Goal: Understand process/instructions: Learn how to perform a task or action

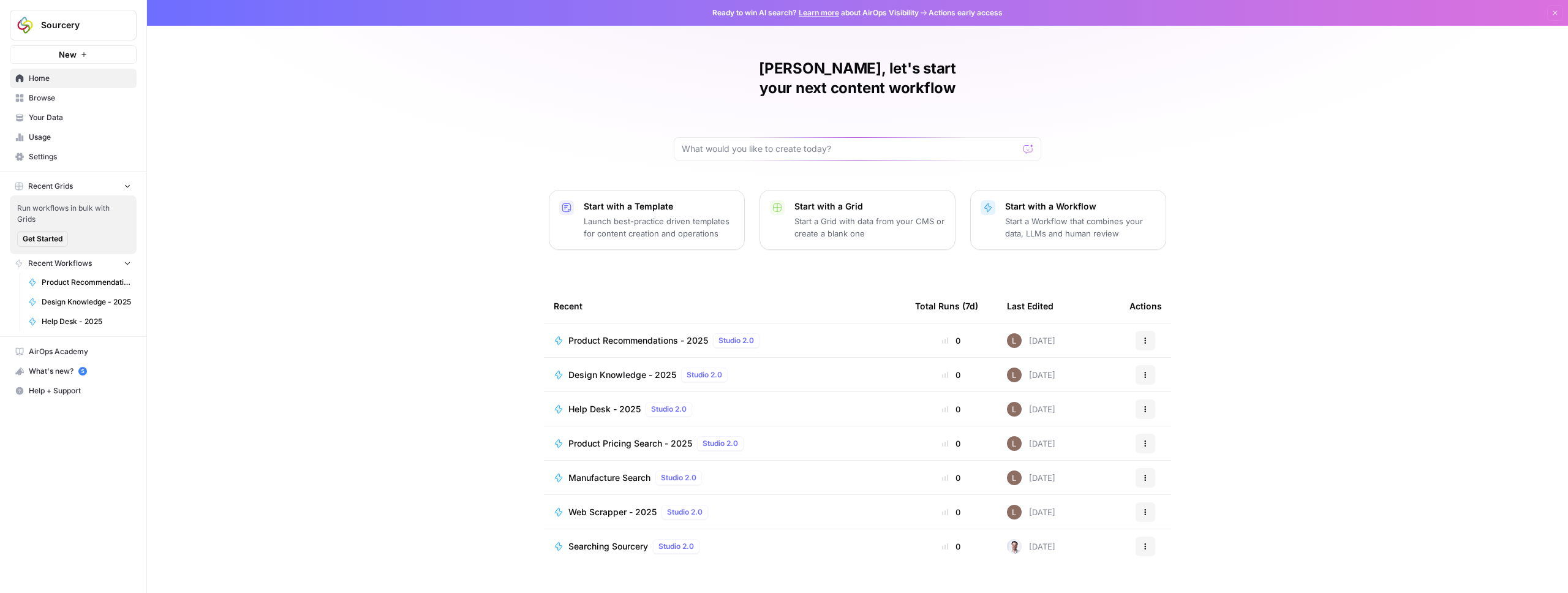
click at [450, 260] on div "[PERSON_NAME], let's start your next content workflow Start with a Template Lau…" at bounding box center [858, 296] width 1421 height 593
click at [460, 359] on div "[PERSON_NAME], let's start your next content workflow Start with a Template Lau…" at bounding box center [858, 296] width 1421 height 593
click at [616, 335] on span "Product Recommendations - 2025" at bounding box center [637, 341] width 139 height 12
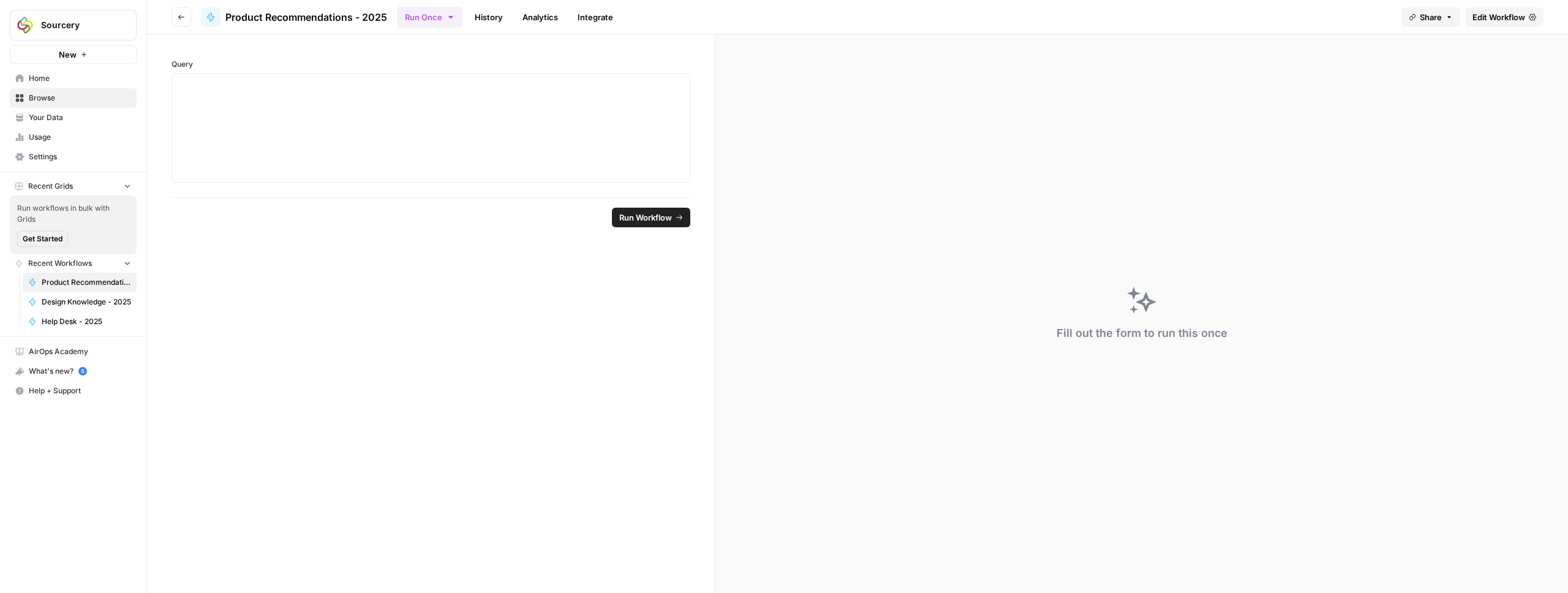
click at [586, 22] on link "Integrate" at bounding box center [595, 17] width 50 height 20
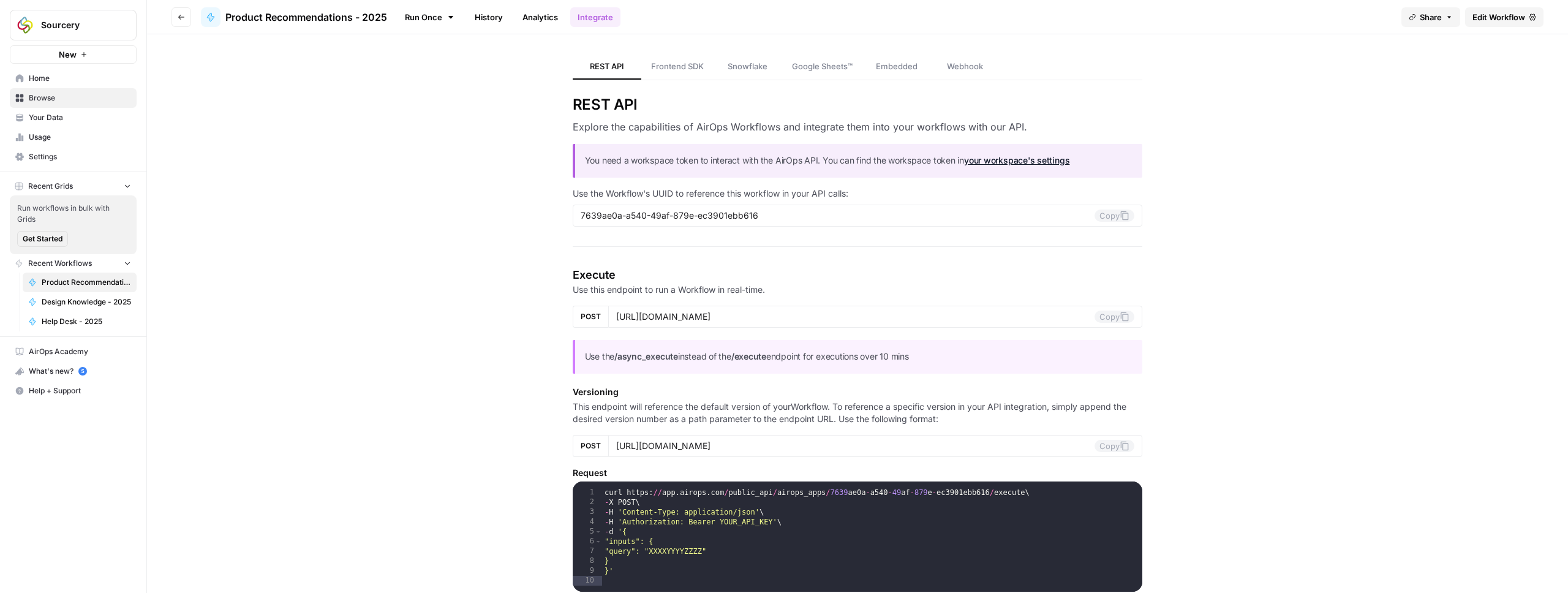
click at [686, 66] on span "Frontend SDK" at bounding box center [677, 66] width 52 height 12
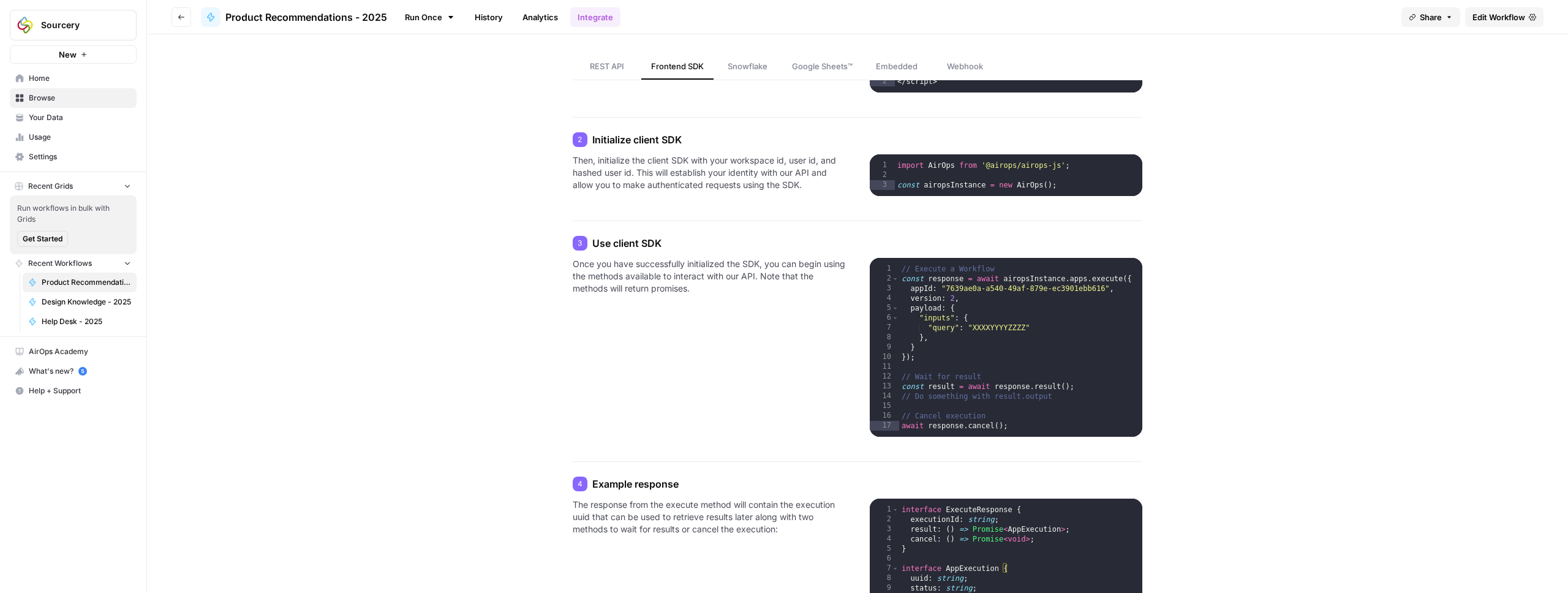
scroll to position [203, 0]
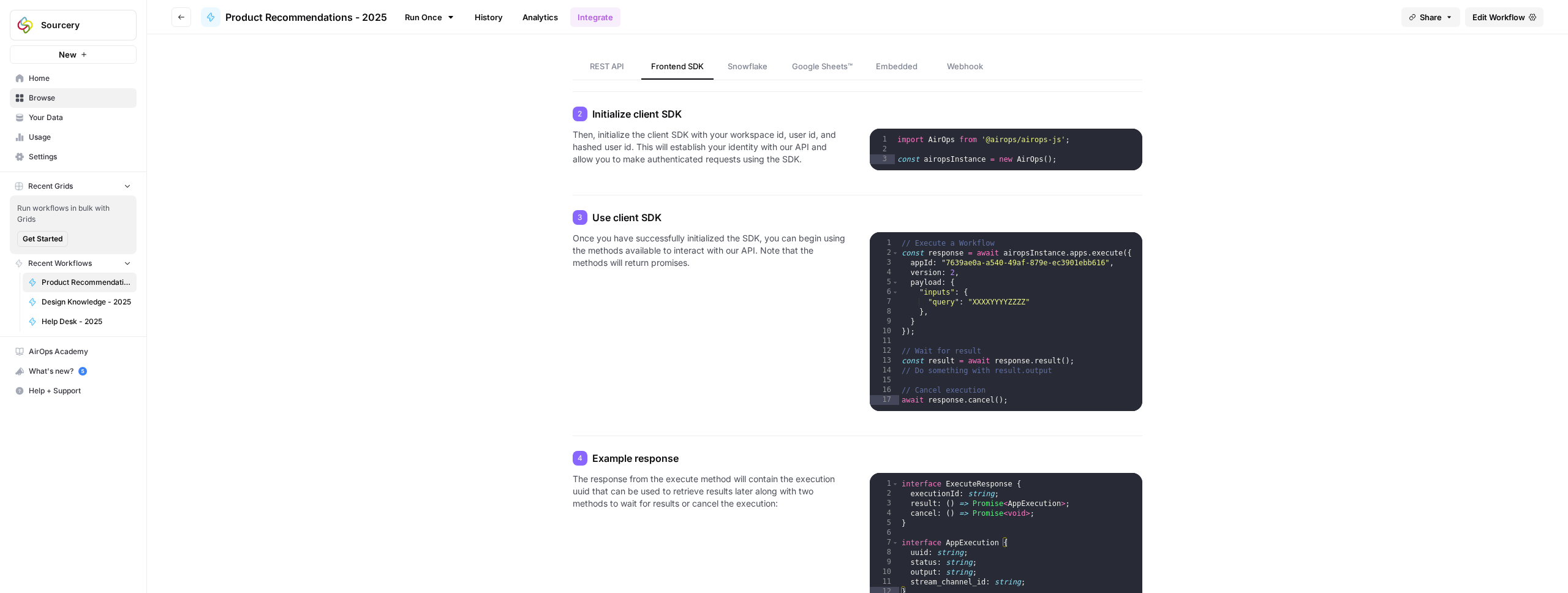
type textarea "**********"
click at [994, 138] on div "import AirOps from '@airops/airops-js' ; const airopsInstance = new AirOps ( ) ;" at bounding box center [1018, 165] width 247 height 61
drag, startPoint x: 994, startPoint y: 138, endPoint x: 1009, endPoint y: 138, distance: 15.0
click at [1009, 138] on div "import AirOps from '@airops/airops-js' ; const airopsInstance = new AirOps ( ) ;" at bounding box center [1018, 165] width 247 height 61
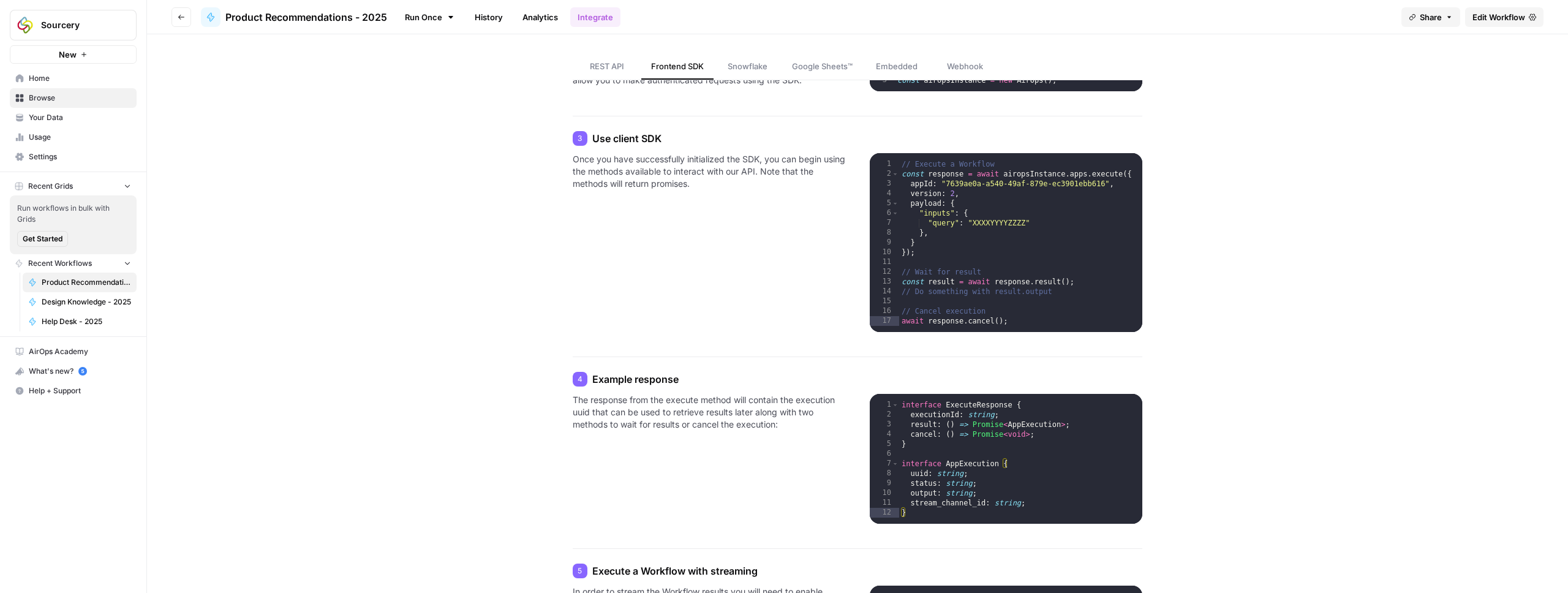
scroll to position [285, 0]
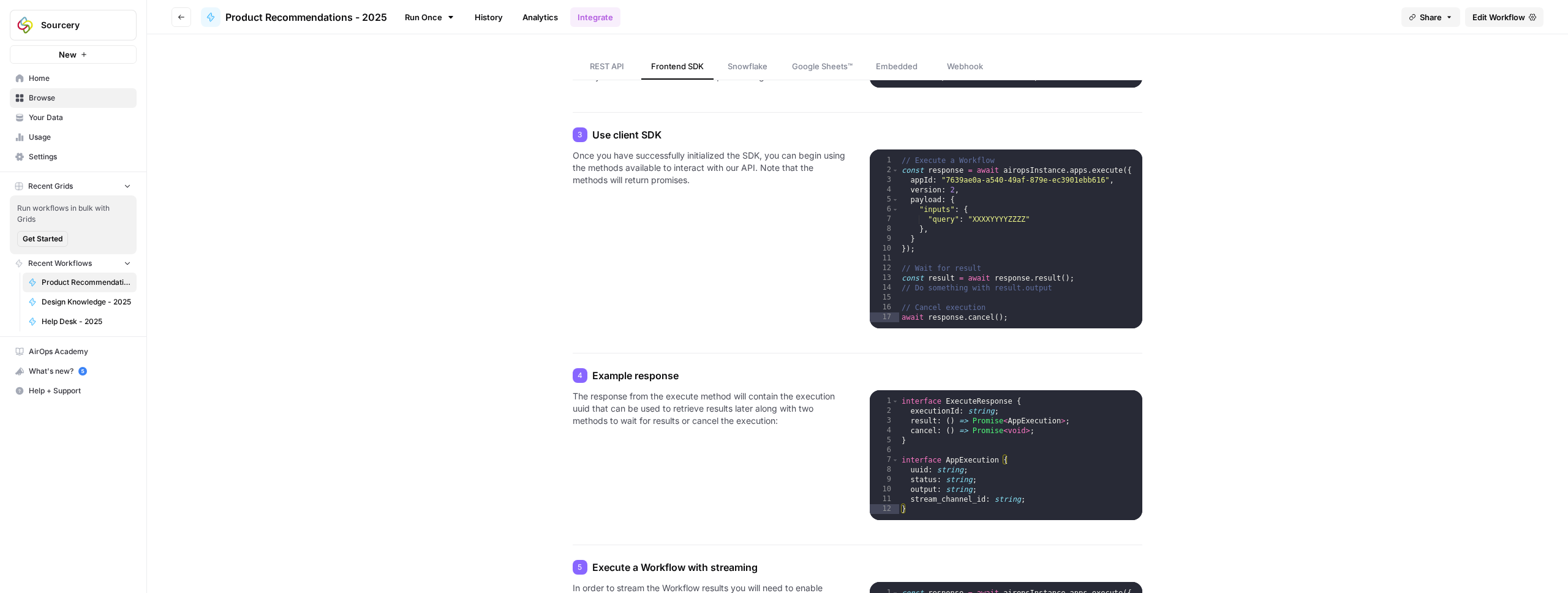
click at [431, 310] on div "**********" at bounding box center [858, 473] width 1421 height 1449
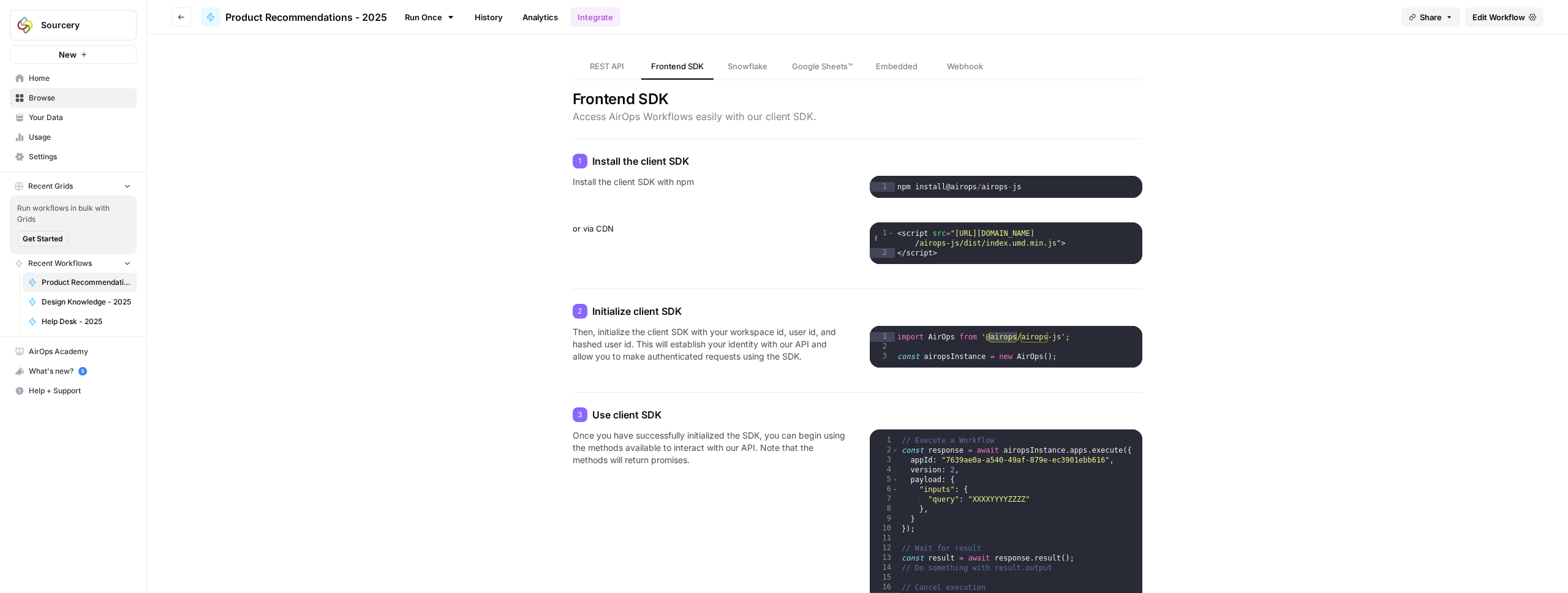
scroll to position [0, 0]
